Goal: Transaction & Acquisition: Purchase product/service

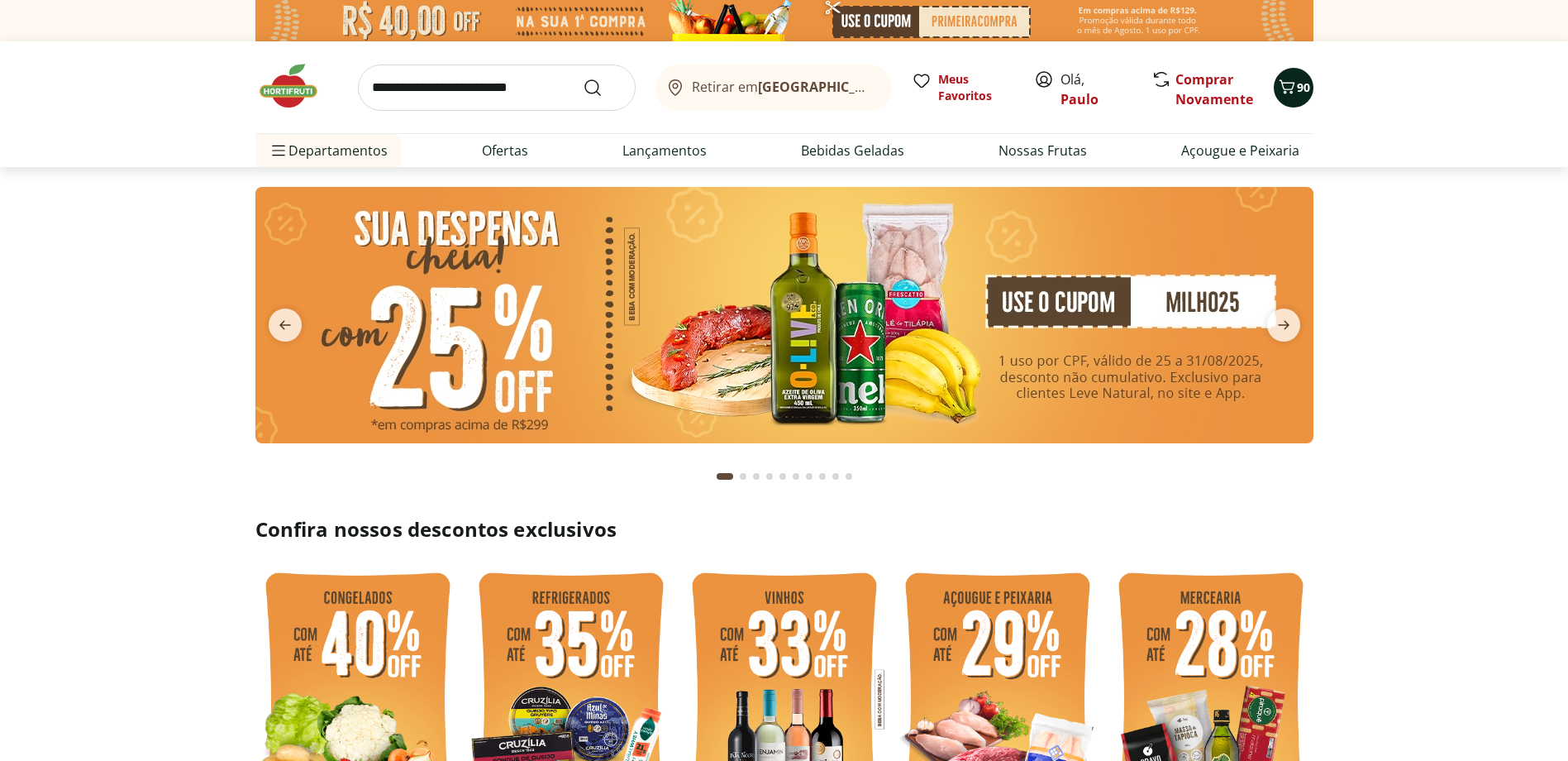
click at [1291, 89] on icon "Carrinho" at bounding box center [1286, 86] width 15 height 14
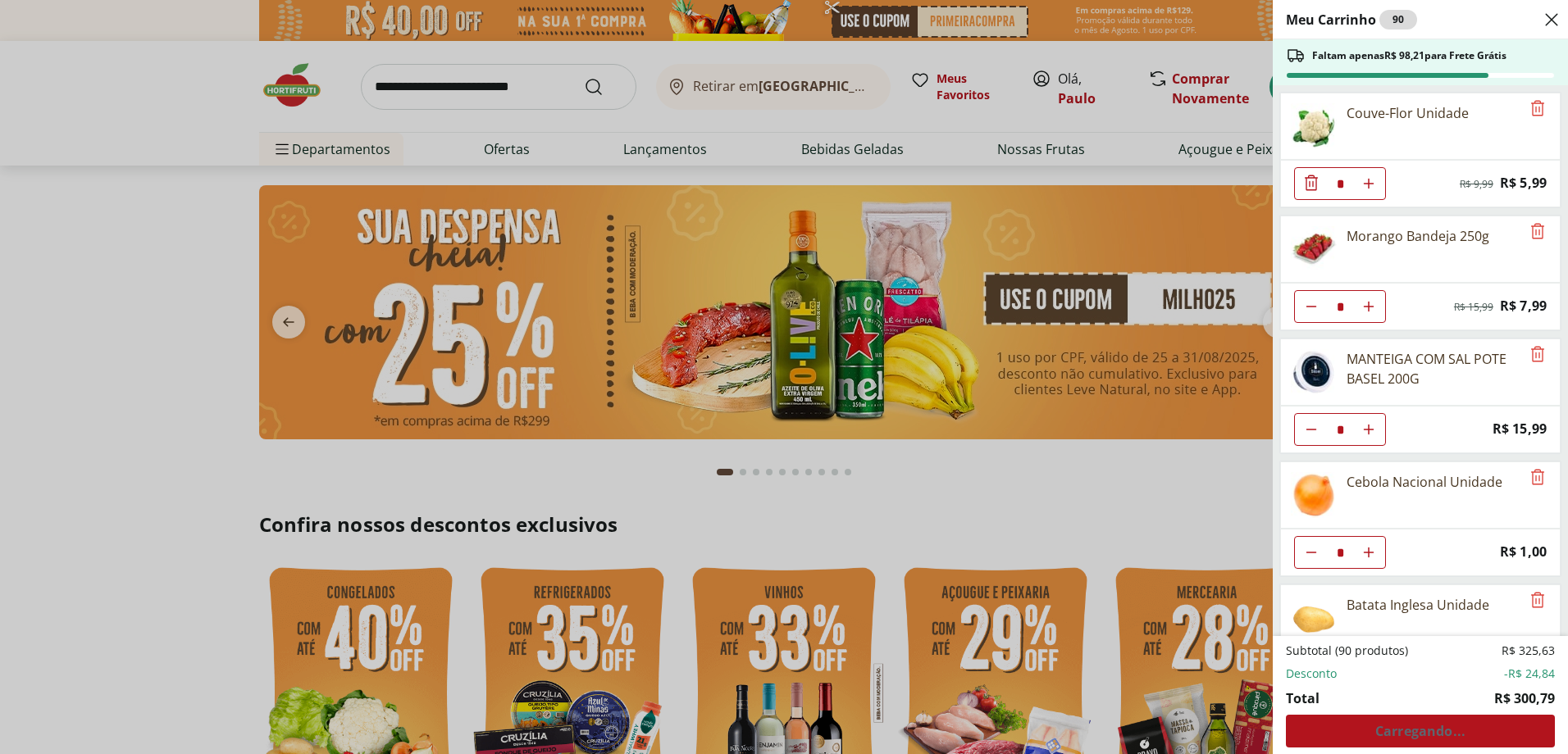
click at [1398, 733] on div "Subtotal (90 produtos) R$ 325,63 Desconto -R$ 24,84 Total R$ 300,79 Carregando.…" at bounding box center [1420, 695] width 269 height 105
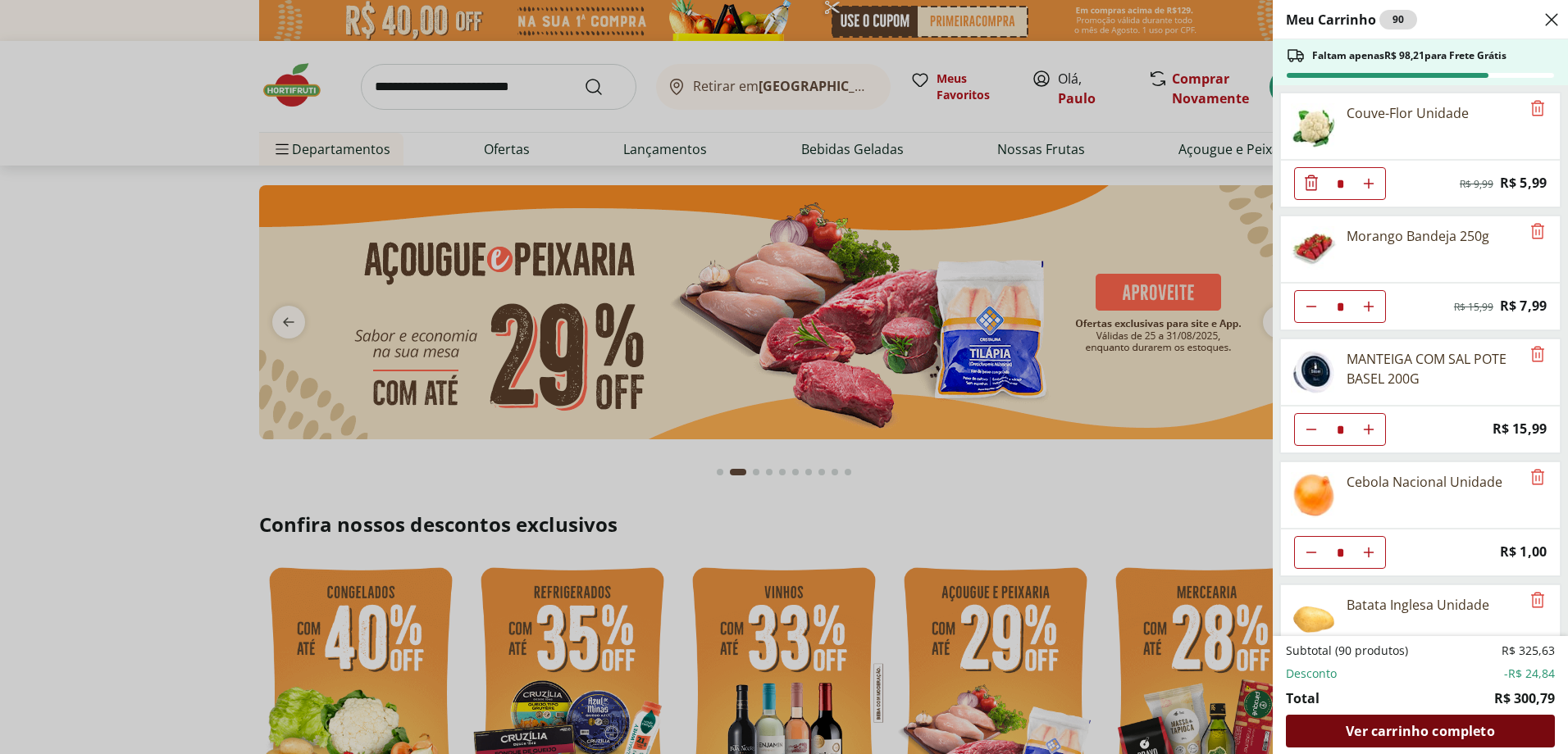
click at [1408, 732] on span "Ver carrinho completo" at bounding box center [1420, 731] width 149 height 13
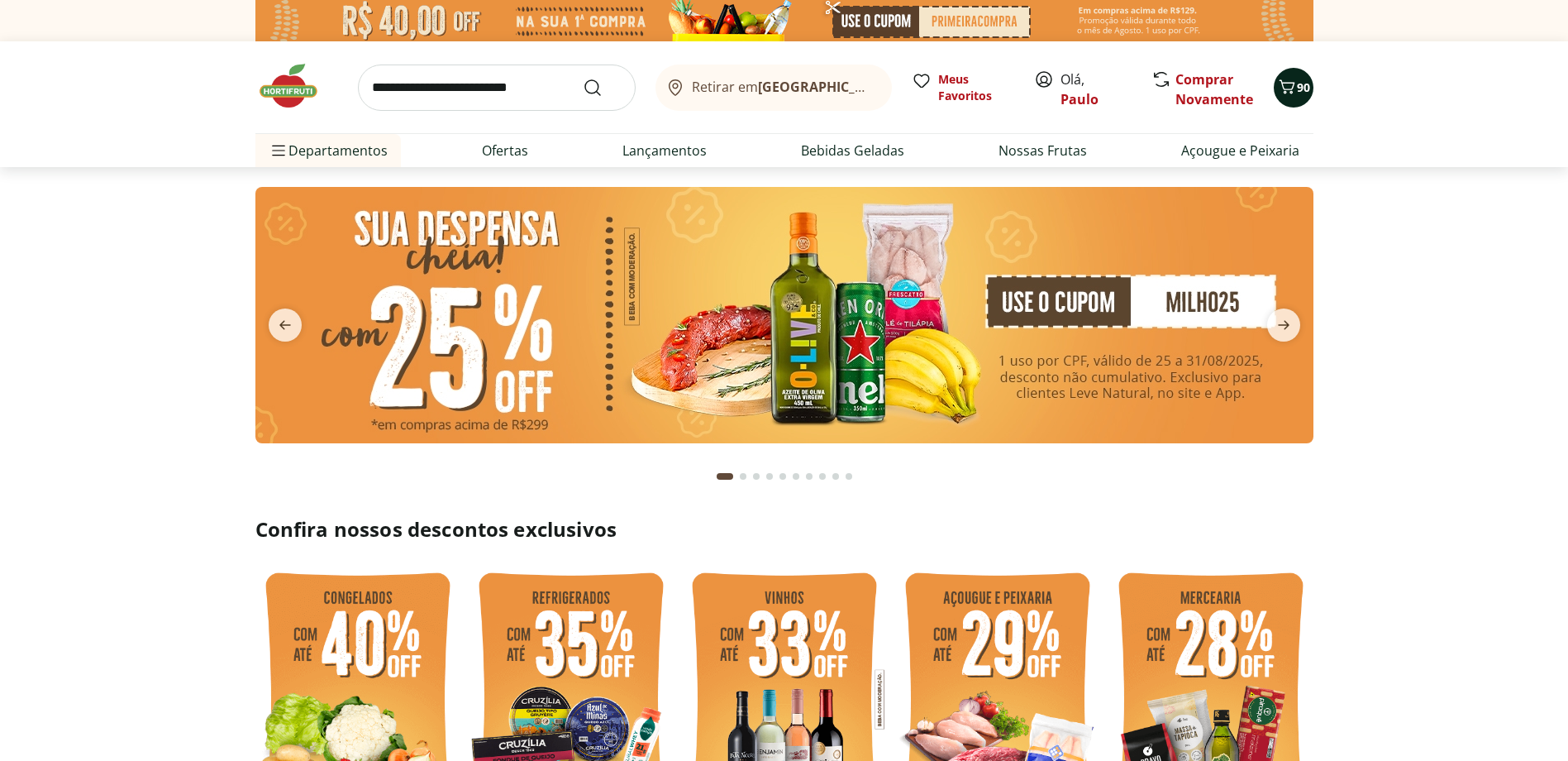
click at [1295, 89] on icon "Carrinho" at bounding box center [1286, 86] width 20 height 20
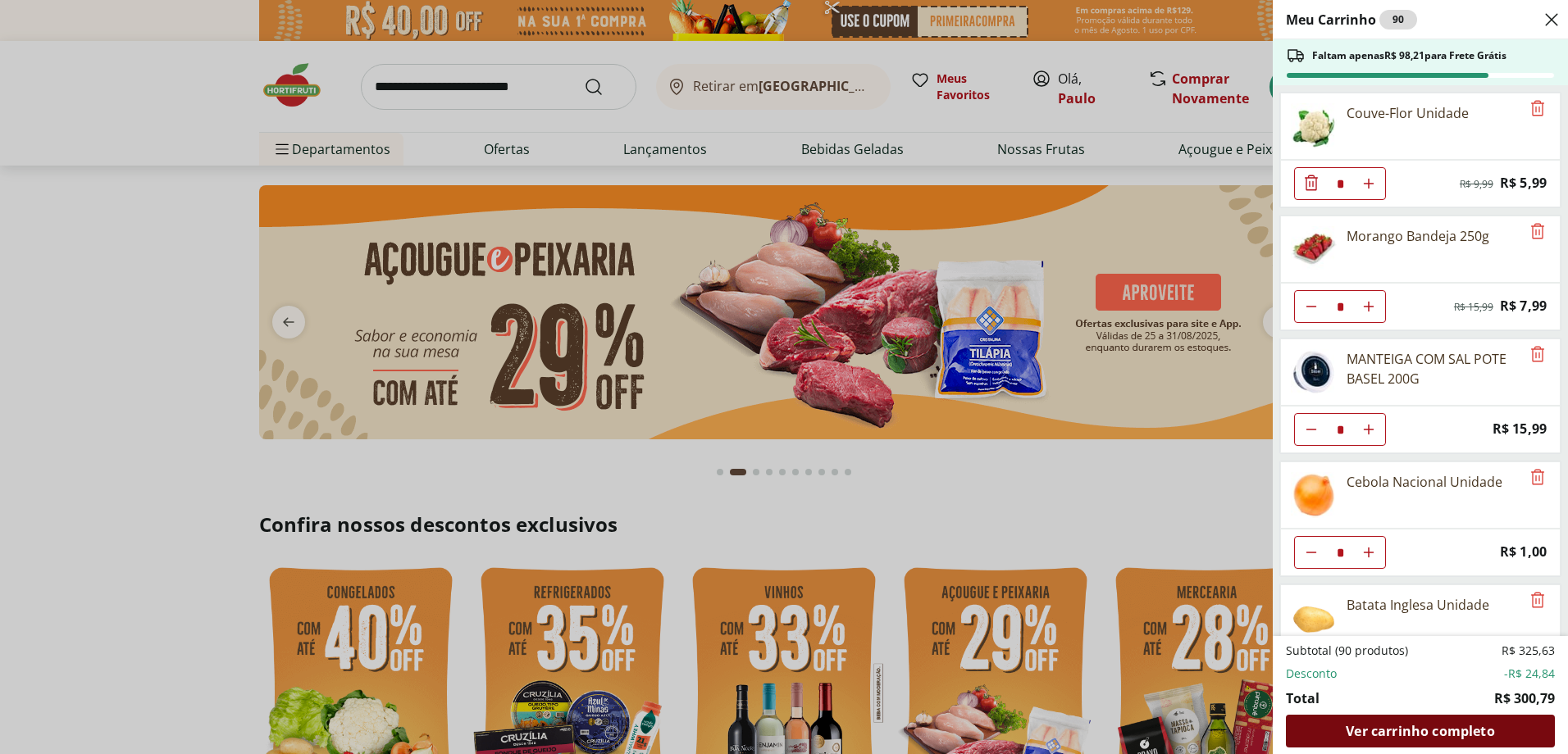
click at [1438, 737] on span "Ver carrinho completo" at bounding box center [1420, 731] width 149 height 13
